Goal: Information Seeking & Learning: Learn about a topic

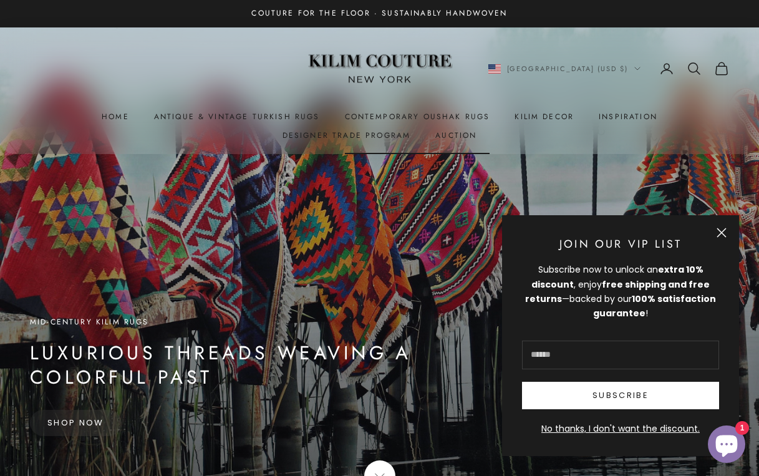
click at [375, 113] on link "Contemporary Oushak Rugs" at bounding box center [417, 116] width 145 height 12
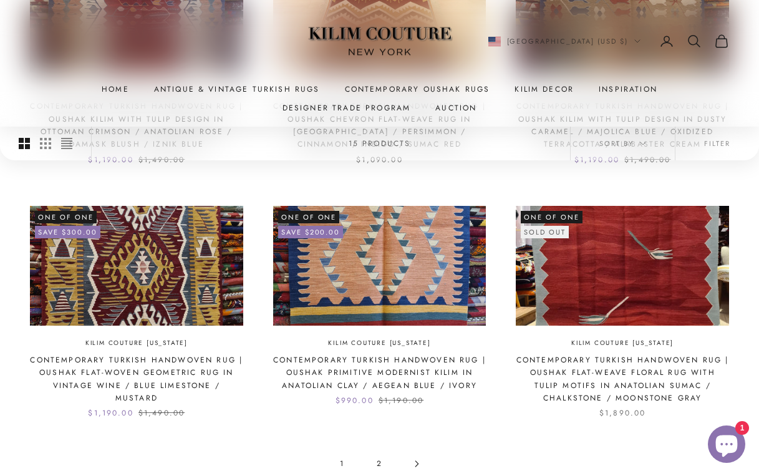
scroll to position [1015, 0]
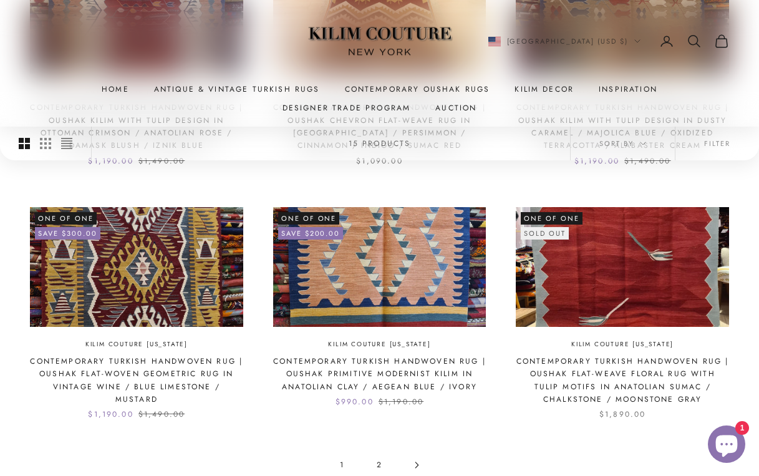
click at [380, 451] on link "2" at bounding box center [379, 465] width 37 height 28
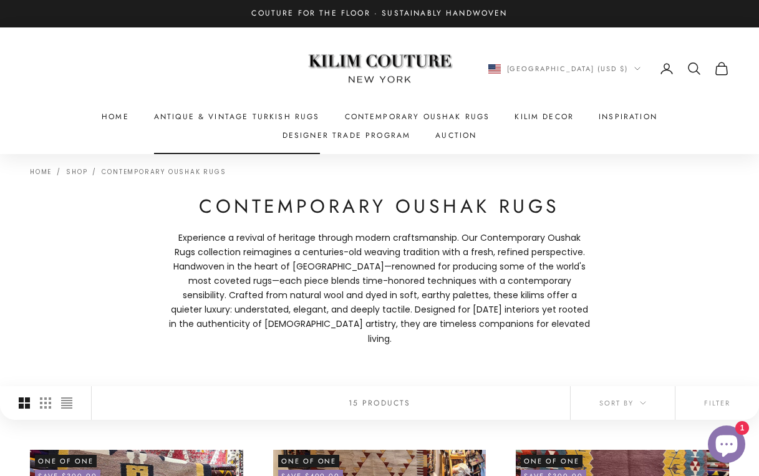
click at [259, 110] on link "Antique & Vintage Turkish Rugs" at bounding box center [237, 116] width 166 height 12
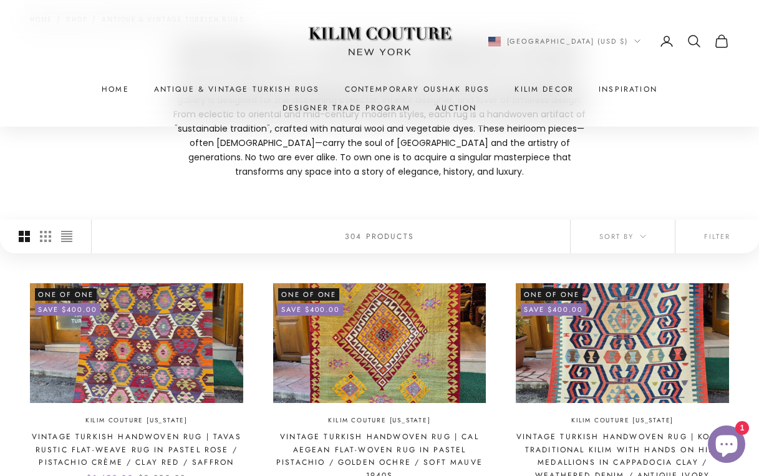
scroll to position [276, 0]
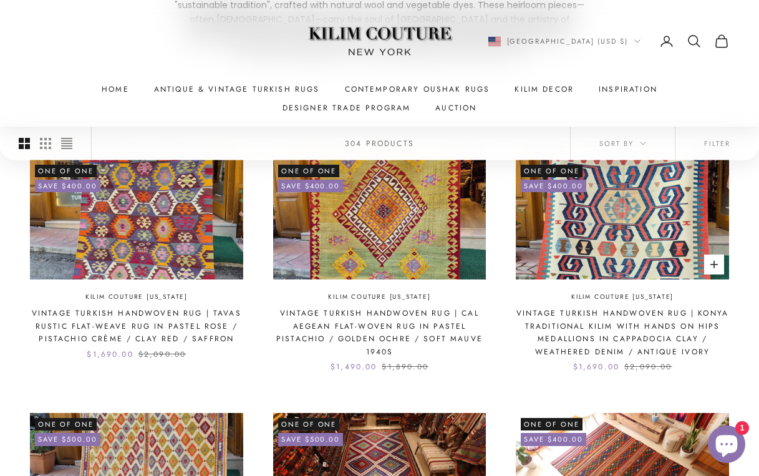
click at [616, 234] on img at bounding box center [621, 220] width 213 height 120
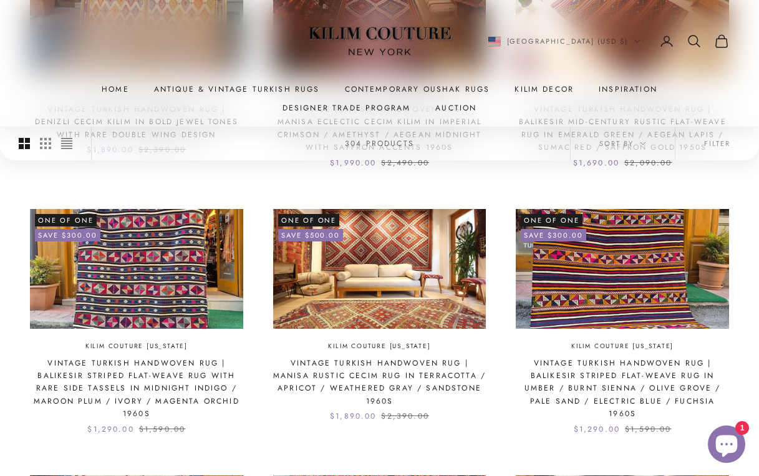
scroll to position [731, 0]
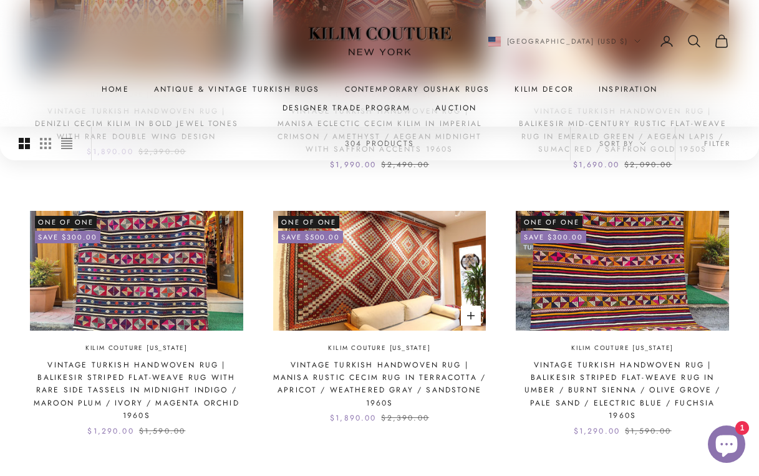
click at [373, 252] on img at bounding box center [379, 271] width 213 height 120
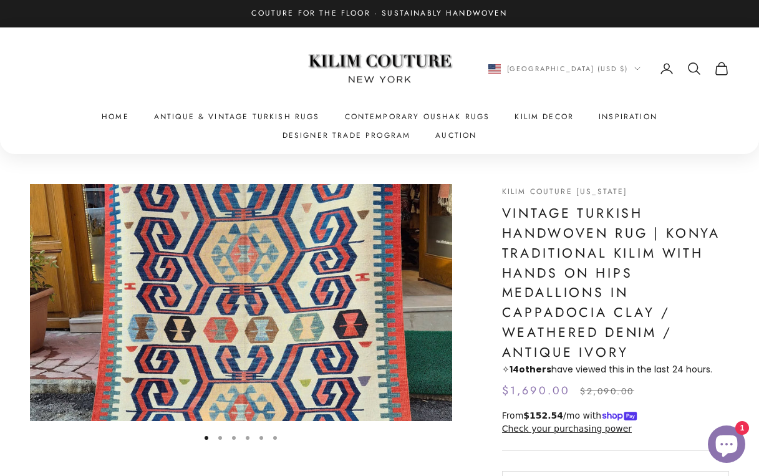
click at [443, 292] on img "Item 1 of 6" at bounding box center [241, 302] width 422 height 237
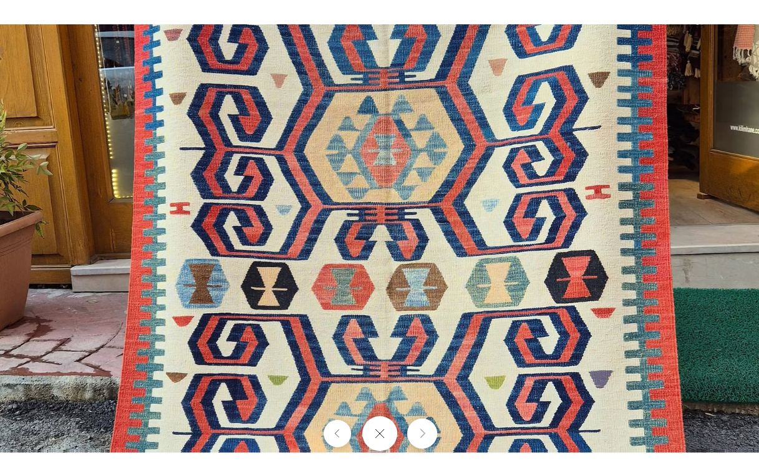
click at [419, 432] on icon "Next" at bounding box center [422, 433] width 8 height 9
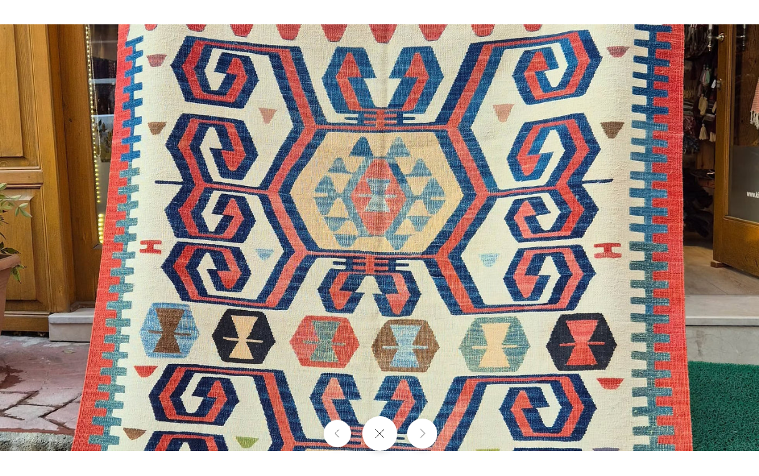
click at [419, 432] on icon "Next" at bounding box center [422, 433] width 8 height 9
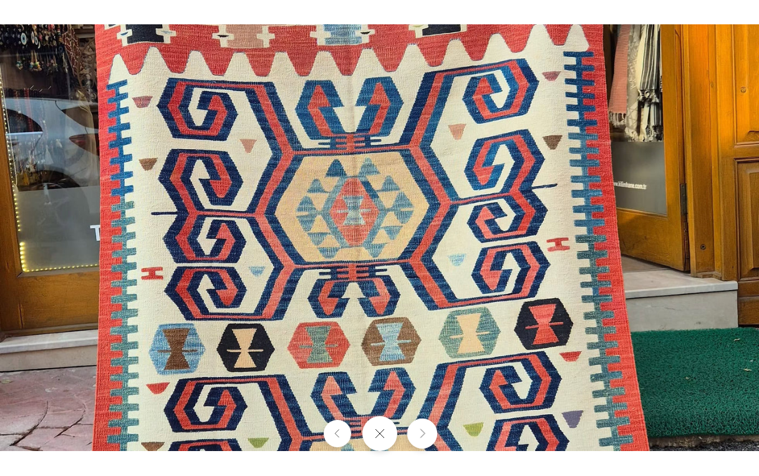
click at [419, 432] on icon "Next" at bounding box center [422, 433] width 8 height 9
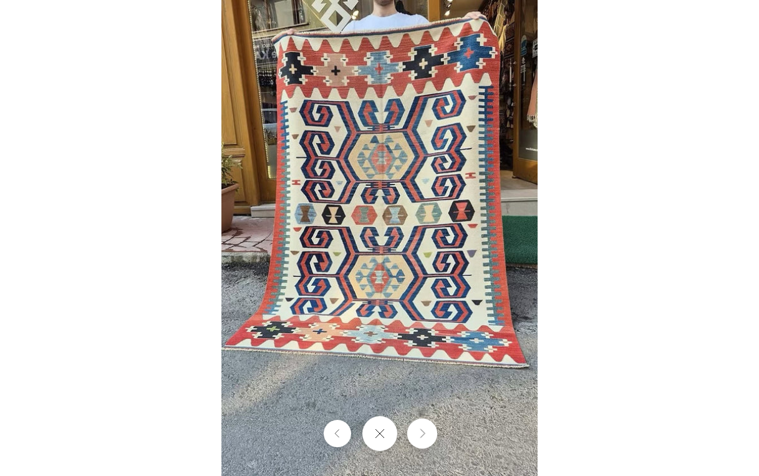
click at [419, 432] on icon "Next" at bounding box center [422, 433] width 8 height 9
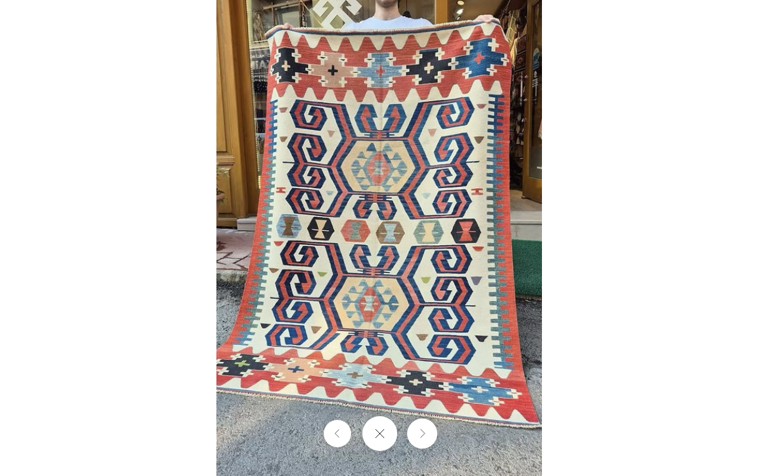
click at [419, 432] on icon "Next" at bounding box center [422, 433] width 8 height 9
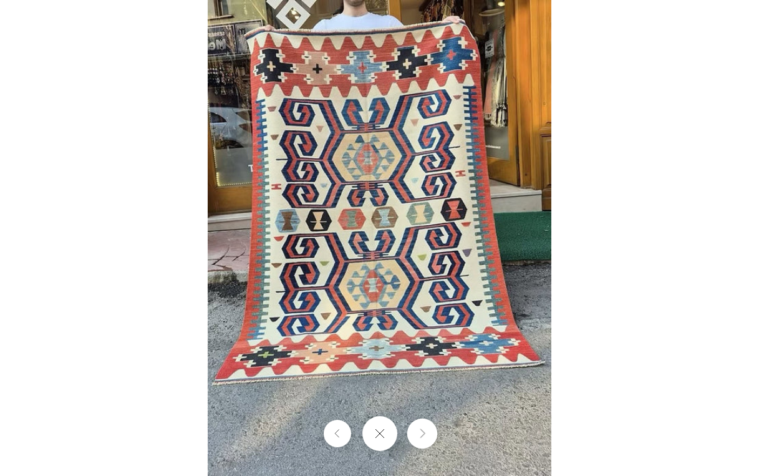
click at [419, 432] on icon "Next" at bounding box center [422, 433] width 8 height 9
